Goal: Task Accomplishment & Management: Use online tool/utility

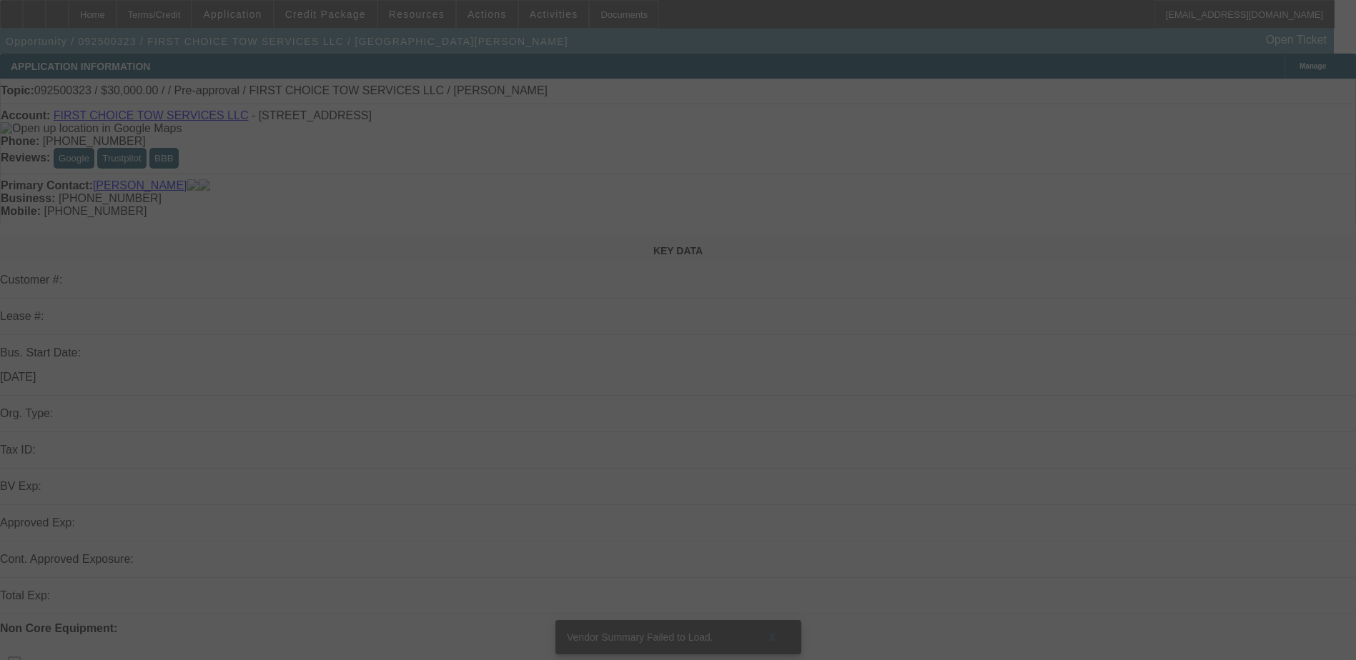
click at [372, 121] on div at bounding box center [678, 330] width 1356 height 660
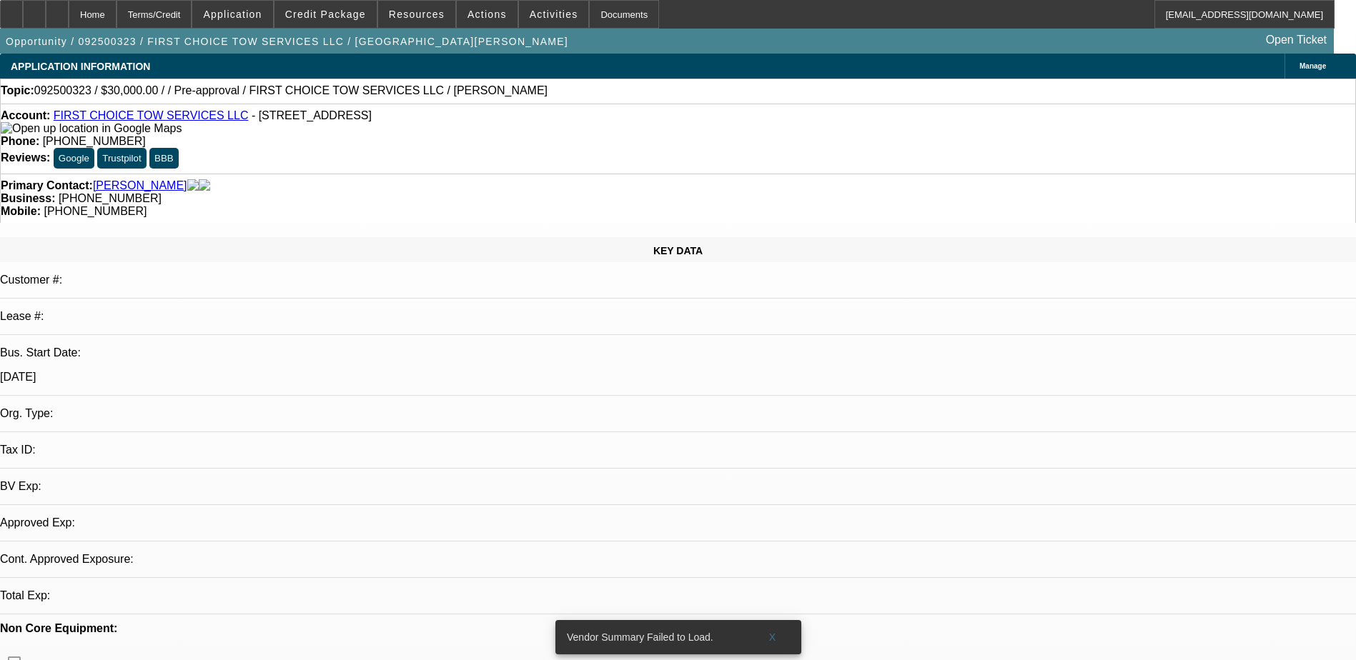
select select "0"
select select "2"
select select "0.1"
select select "4"
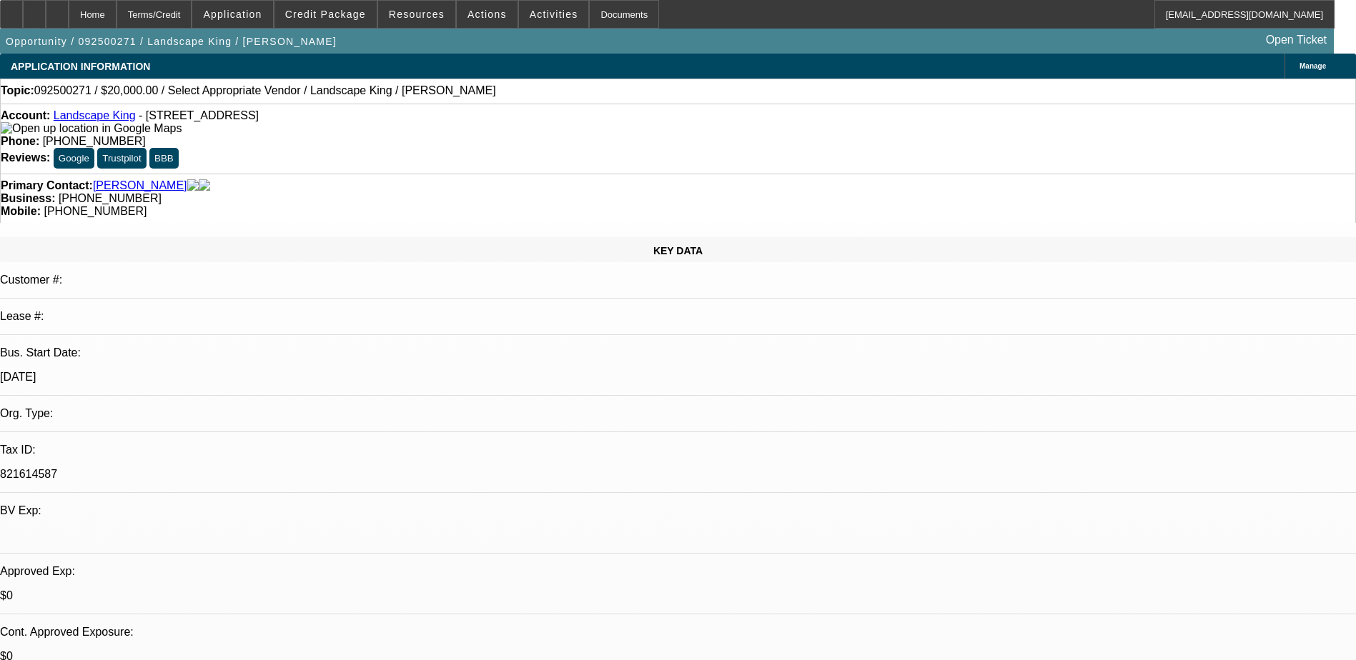
select select "0"
select select "2"
select select "0"
select select "6"
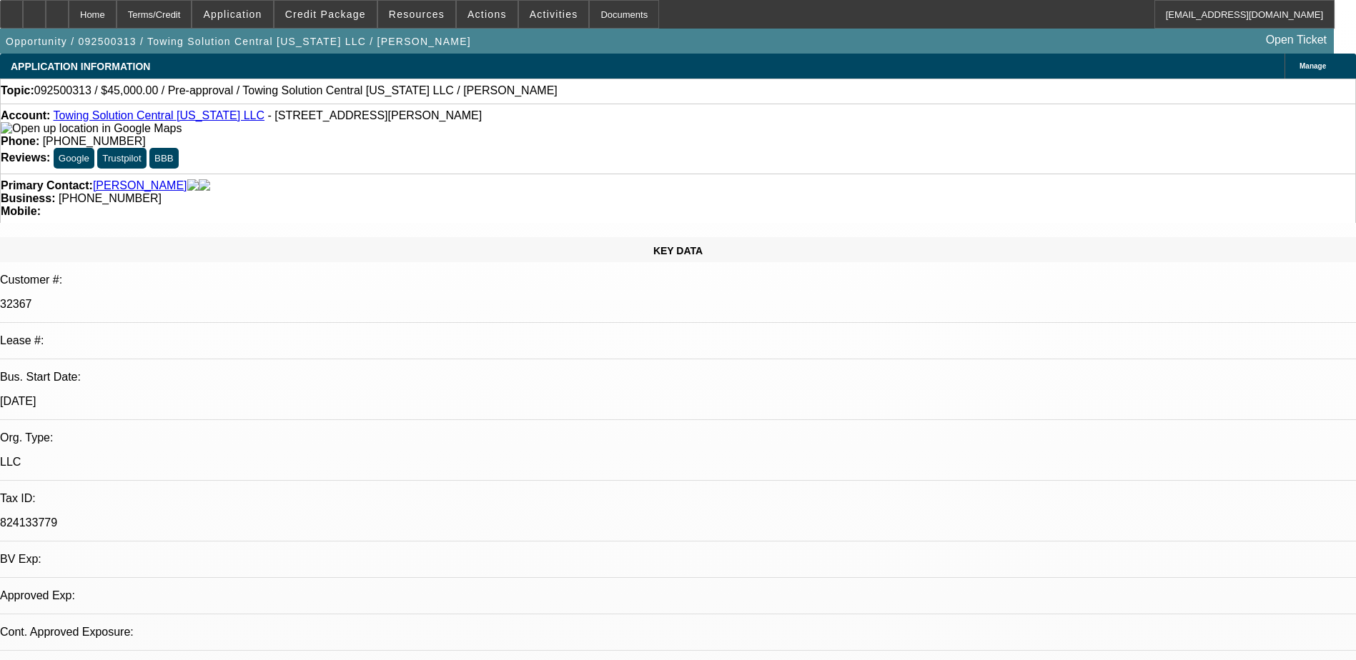
select select "0"
select select "2"
select select "0.1"
select select "1"
select select "2"
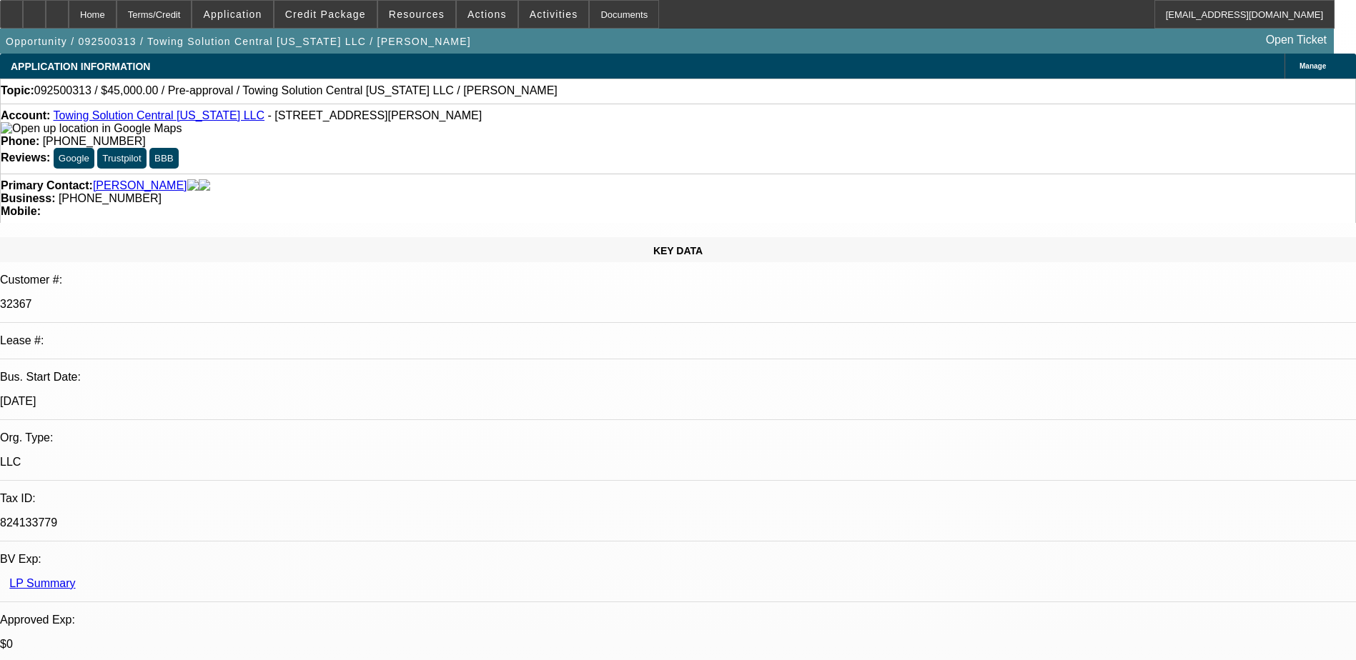
select select "4"
click at [309, 15] on span "Credit Package" at bounding box center [325, 14] width 81 height 11
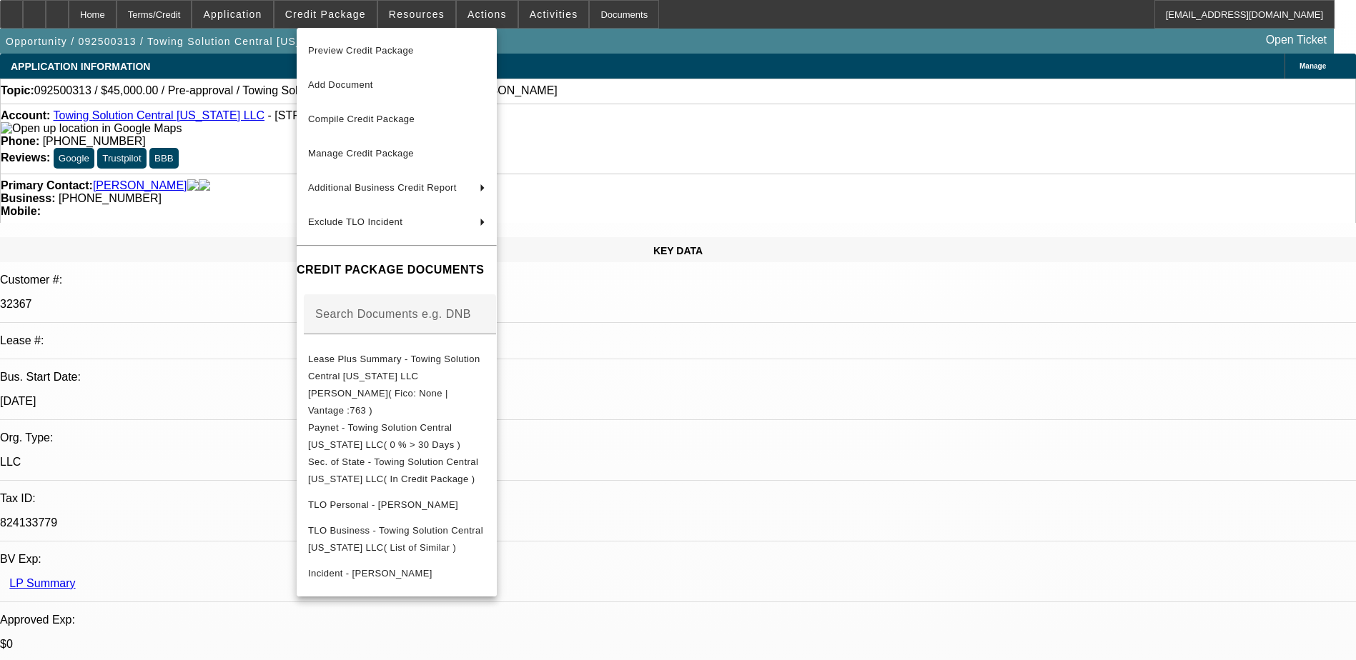
click at [735, 446] on div at bounding box center [678, 330] width 1356 height 660
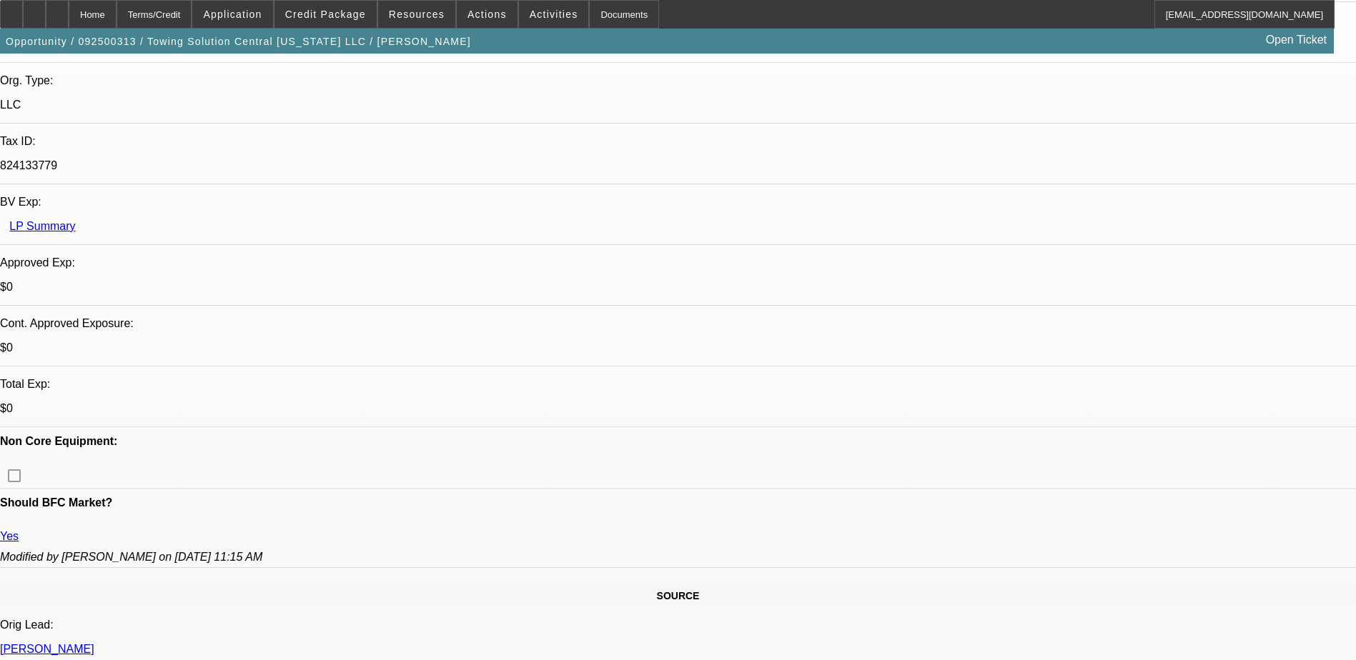
drag, startPoint x: 1095, startPoint y: 340, endPoint x: 1053, endPoint y: 367, distance: 49.6
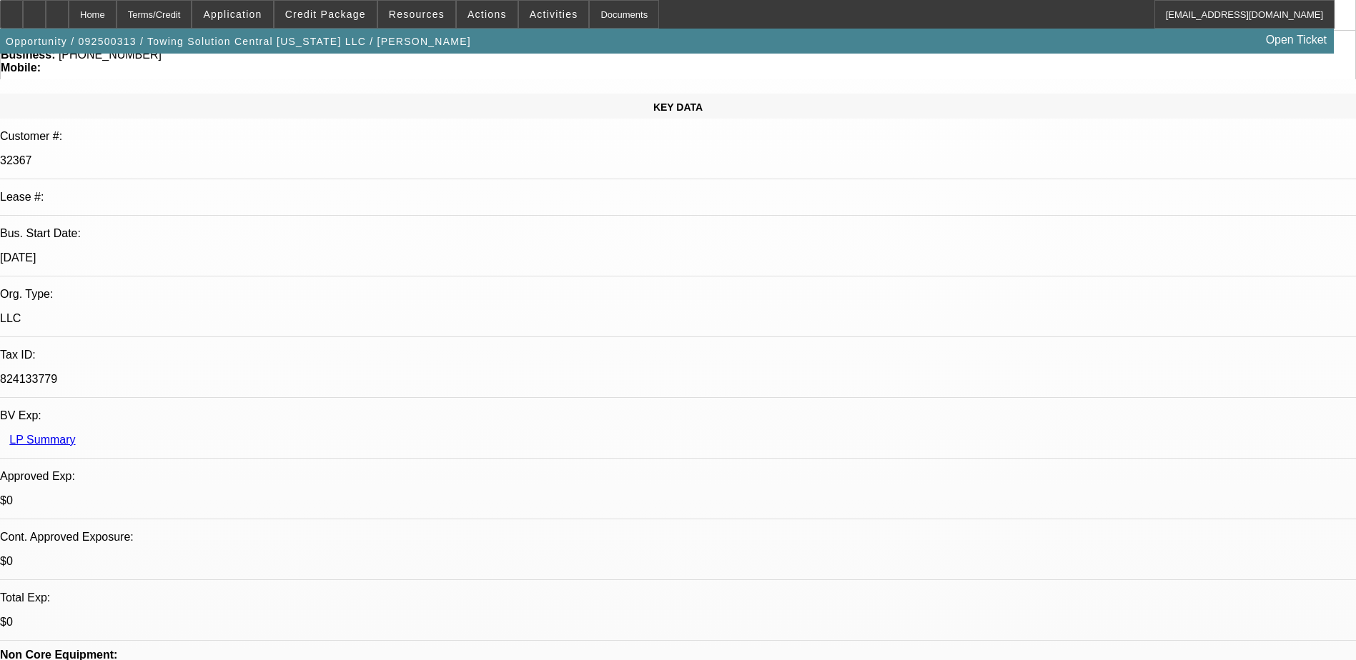
scroll to position [0, 0]
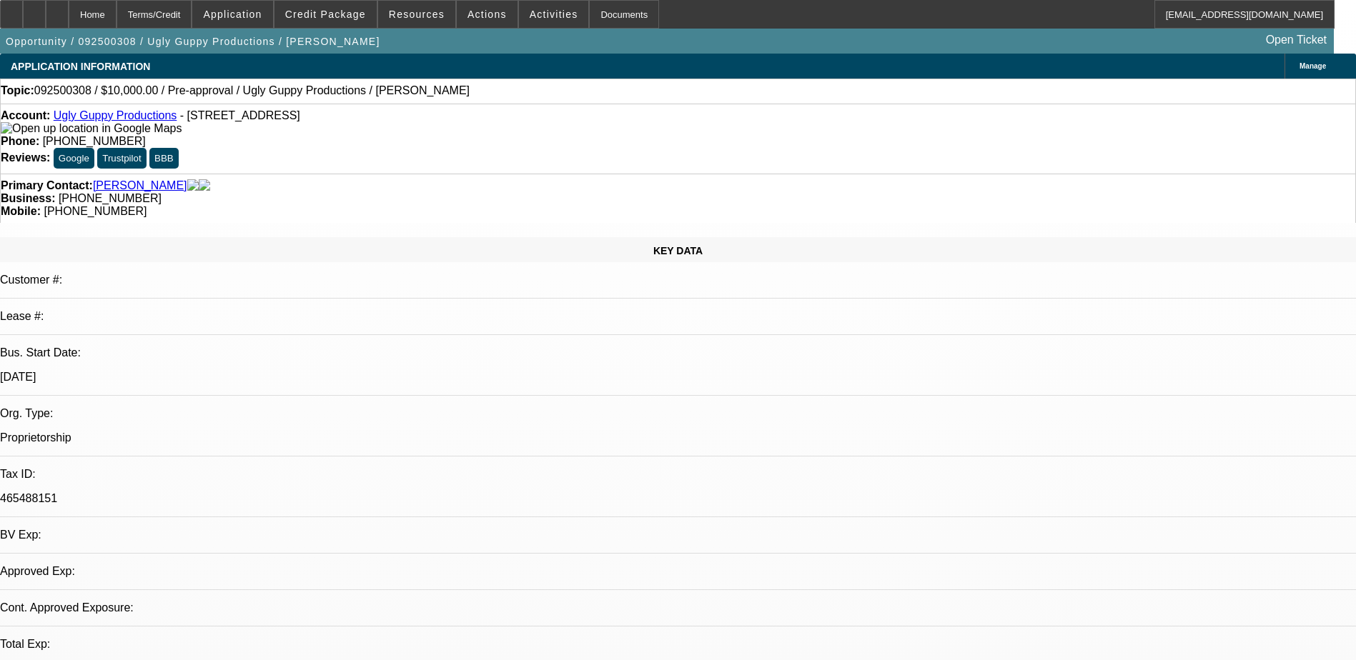
select select "0"
select select "2"
select select "0.1"
select select "1"
select select "2"
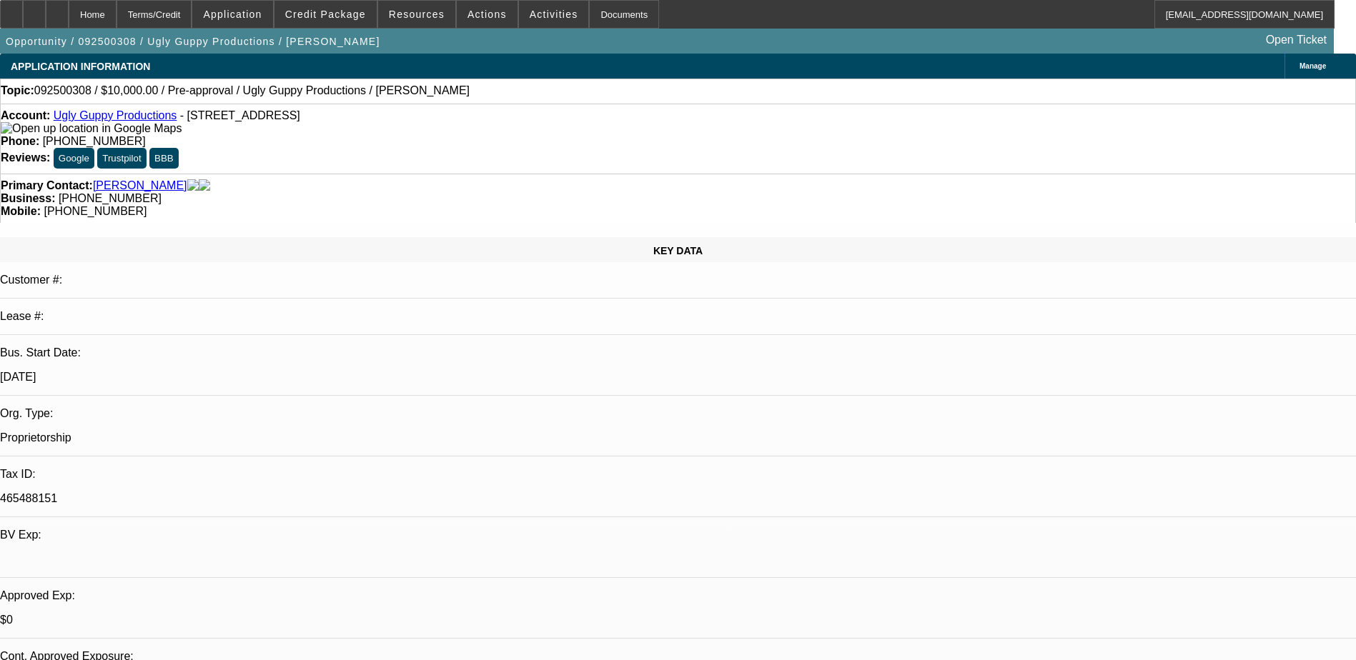
select select "4"
click at [338, 4] on span at bounding box center [325, 14] width 102 height 34
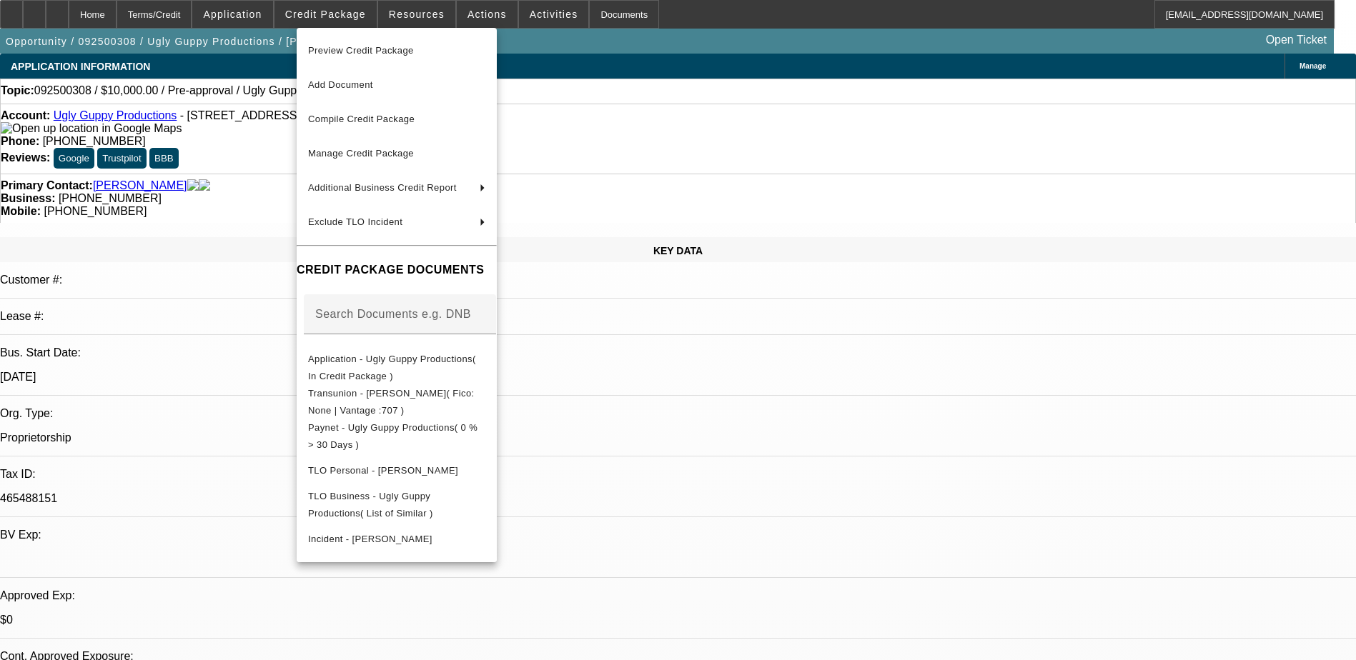
click at [1205, 597] on div at bounding box center [678, 330] width 1356 height 660
